Goal: Transaction & Acquisition: Purchase product/service

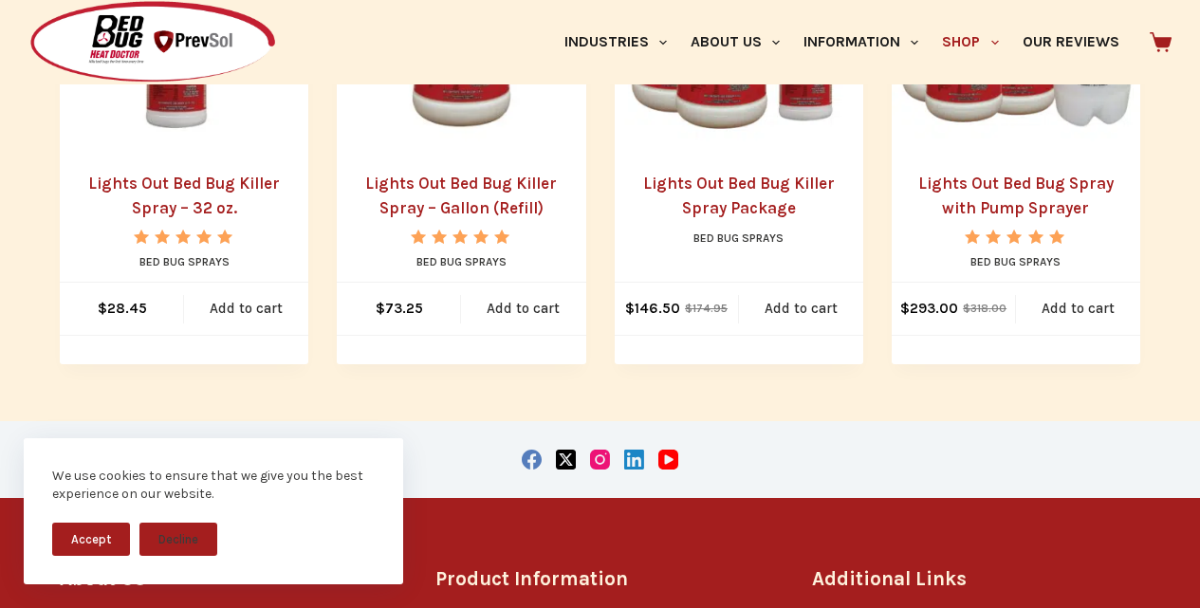
scroll to position [633, 0]
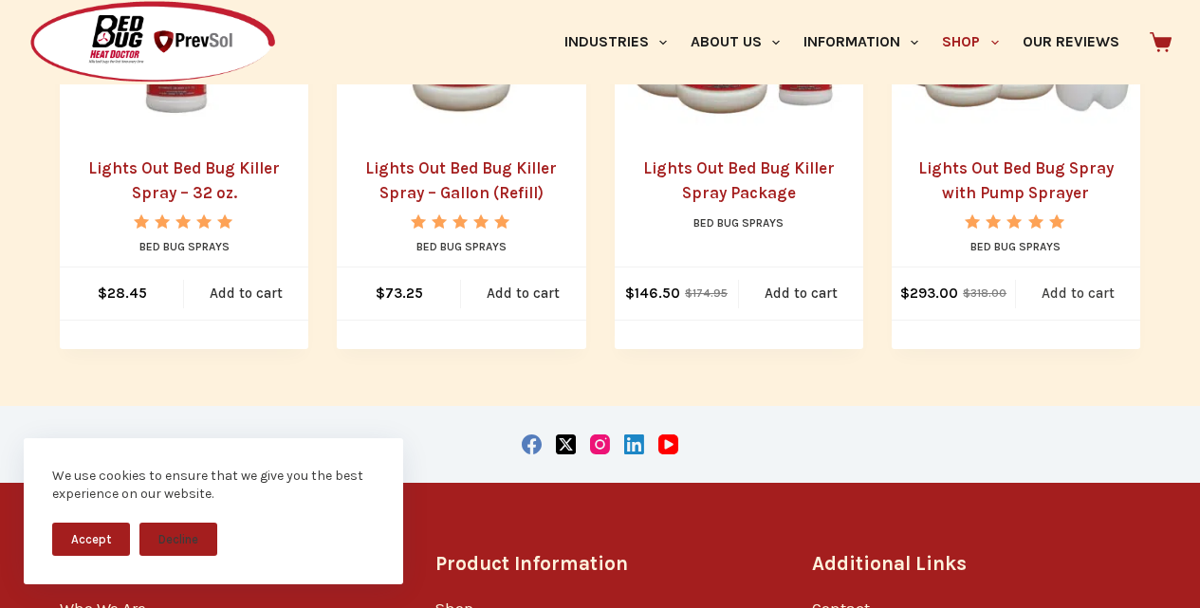
click at [1107, 308] on link "Add to cart" at bounding box center [1078, 293] width 124 height 52
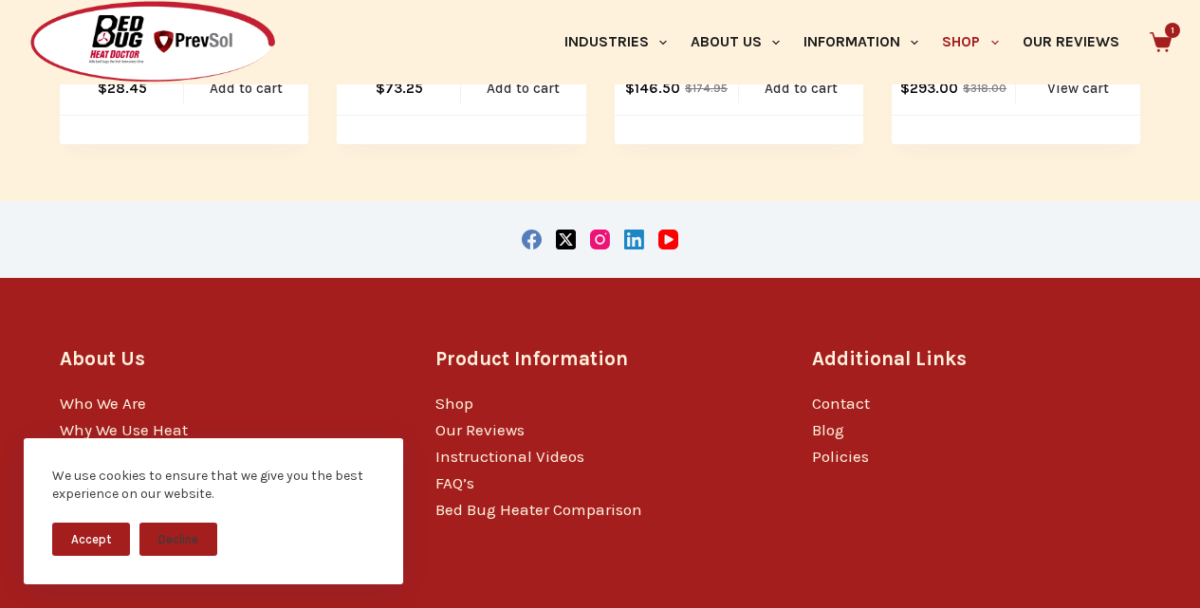
scroll to position [888, 0]
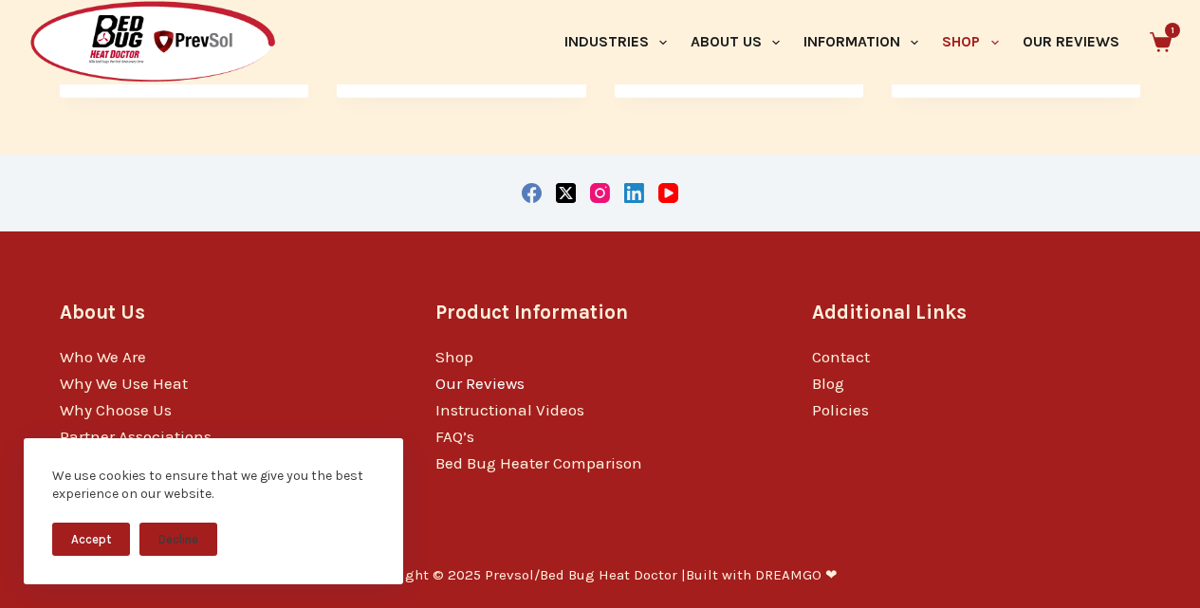
click at [463, 388] on link "Our Reviews" at bounding box center [479, 383] width 89 height 19
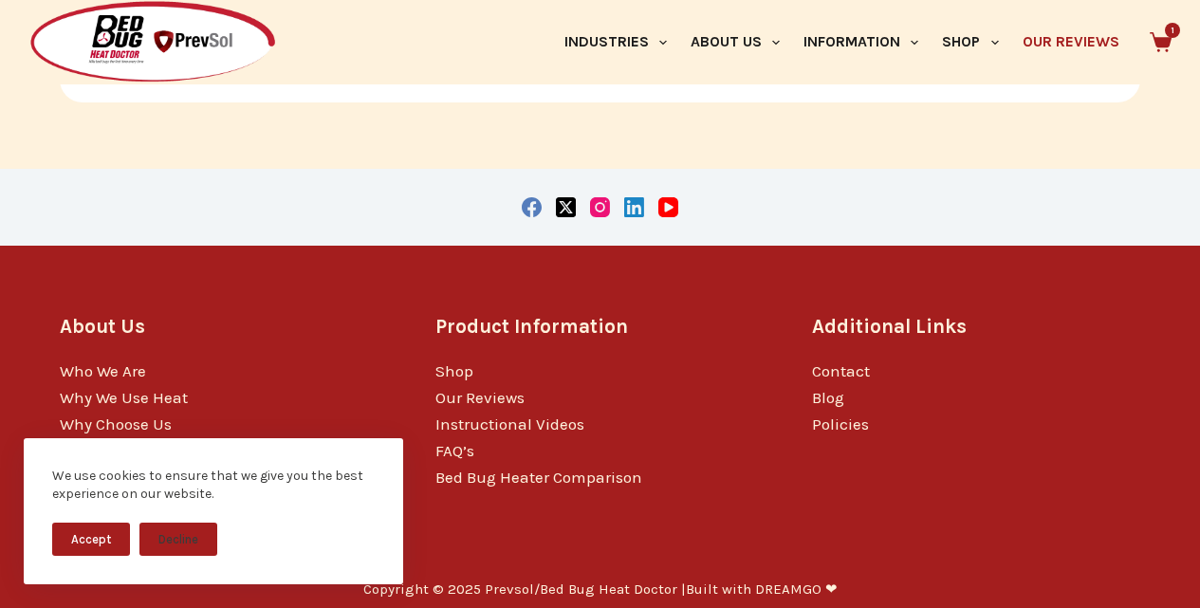
scroll to position [1299, 0]
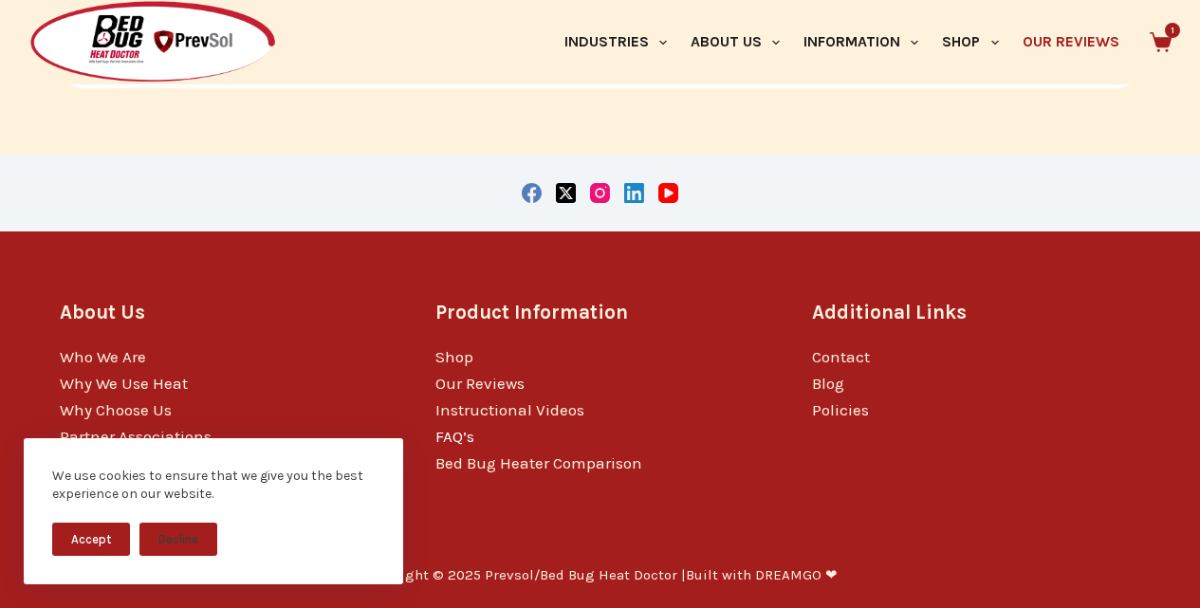
click at [449, 437] on link "FAQ’s" at bounding box center [454, 436] width 39 height 19
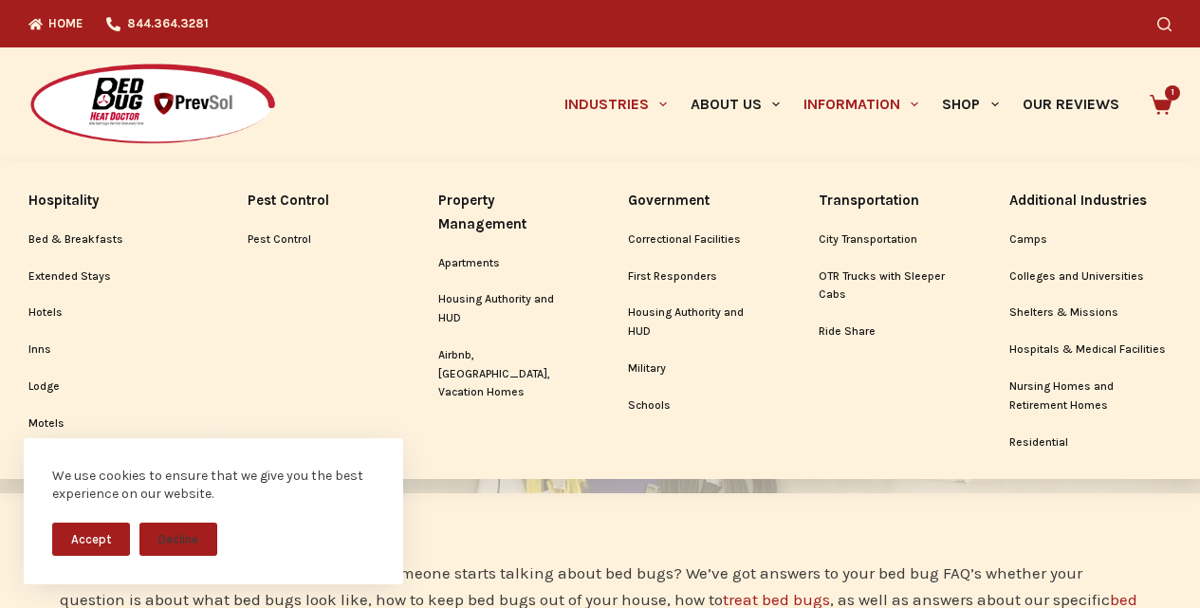
click at [578, 138] on link "Industries" at bounding box center [615, 104] width 126 height 114
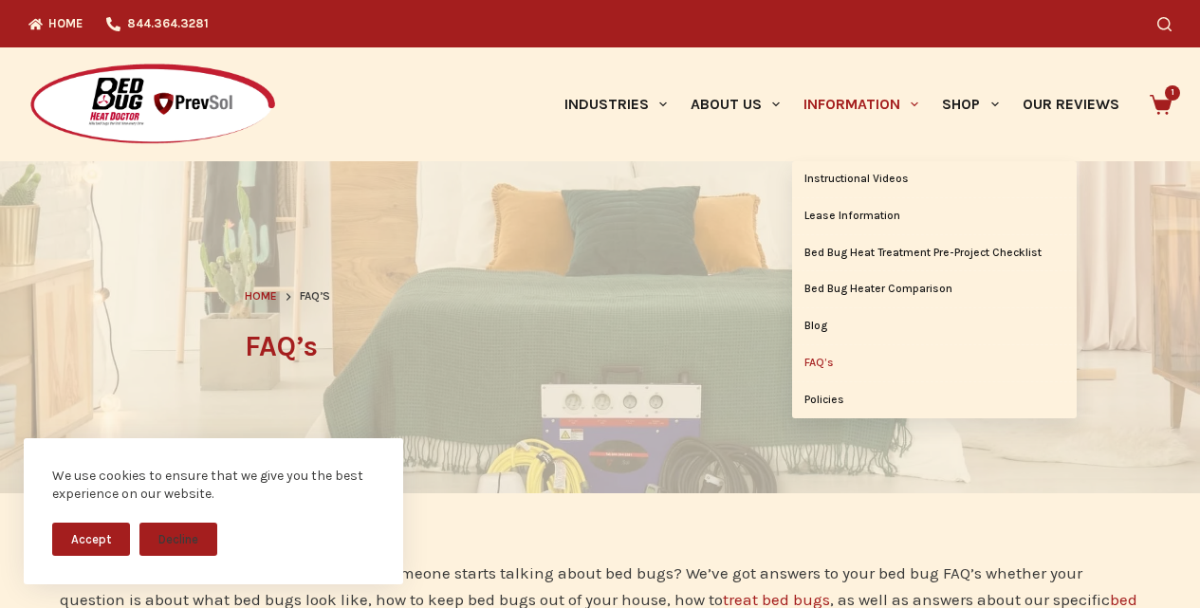
click at [793, 112] on link "Information" at bounding box center [861, 104] width 138 height 114
